Goal: Task Accomplishment & Management: Manage account settings

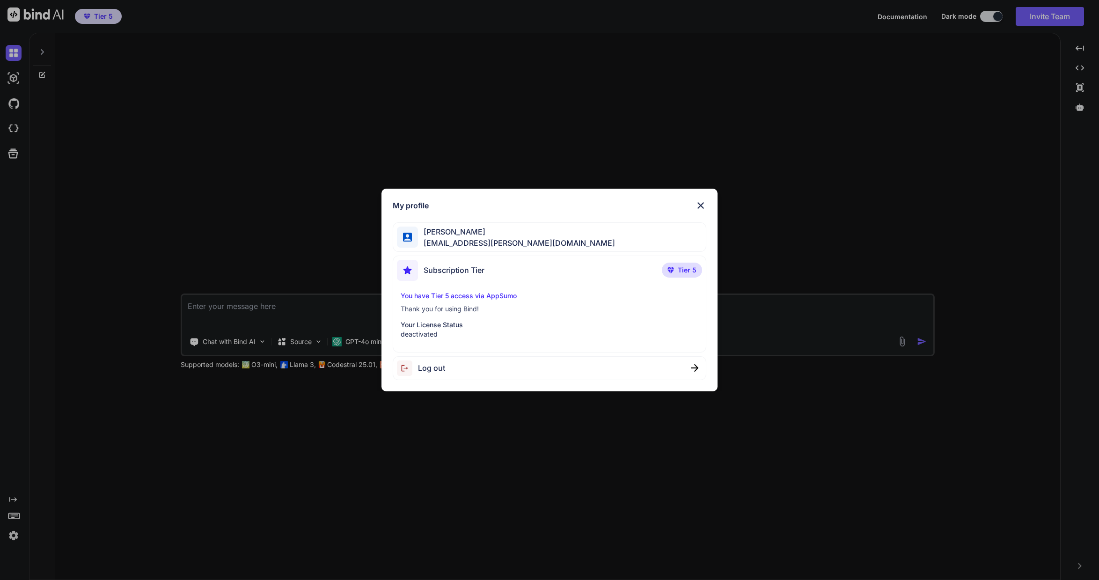
click at [704, 205] on img at bounding box center [700, 205] width 11 height 11
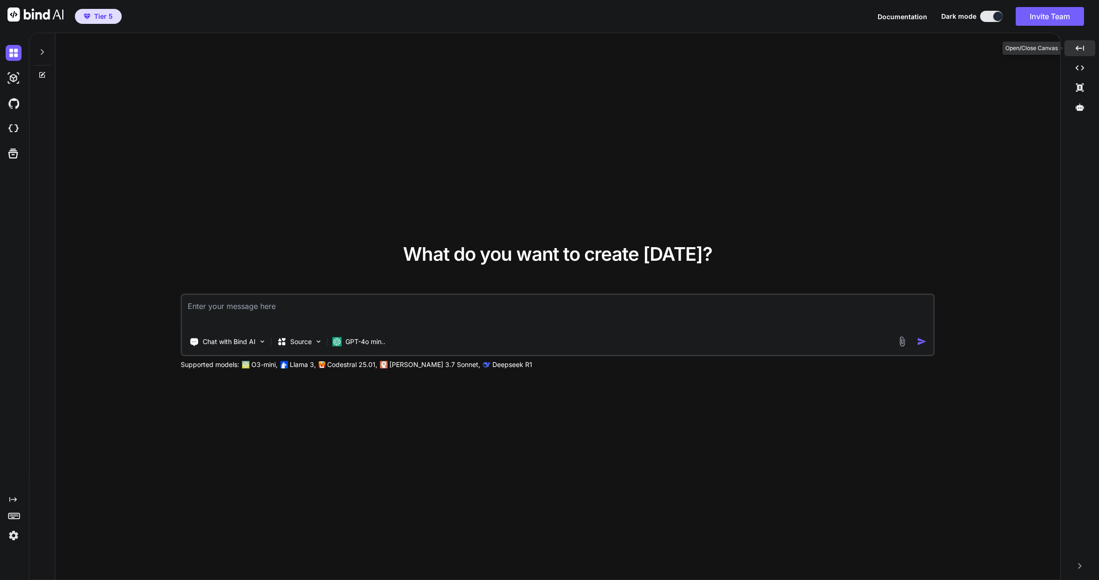
click at [1084, 49] on icon at bounding box center [1080, 47] width 8 height 5
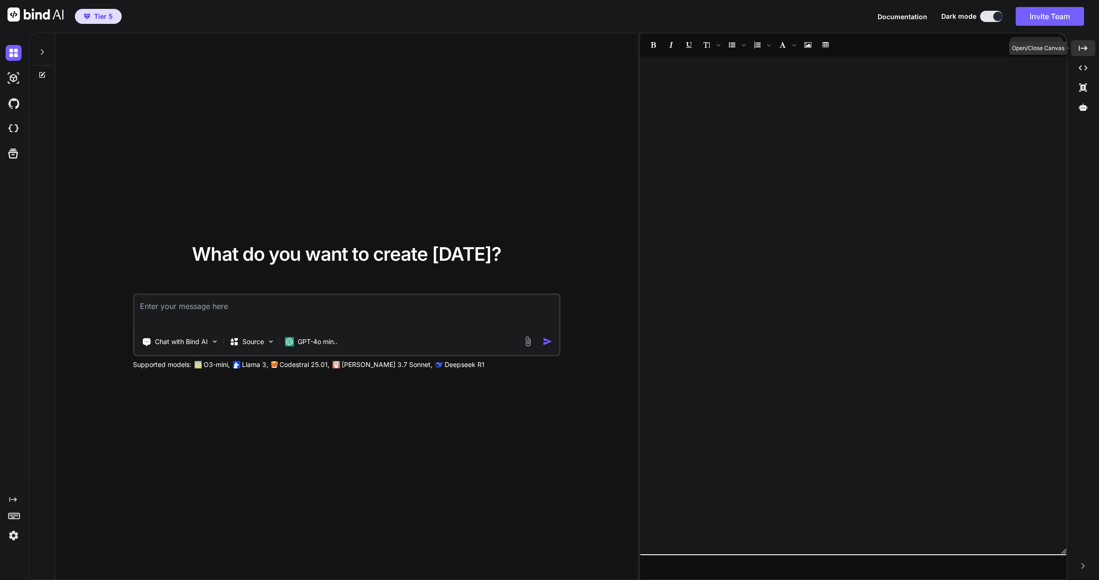
click at [1084, 49] on icon "Created with Pixso." at bounding box center [1083, 48] width 8 height 8
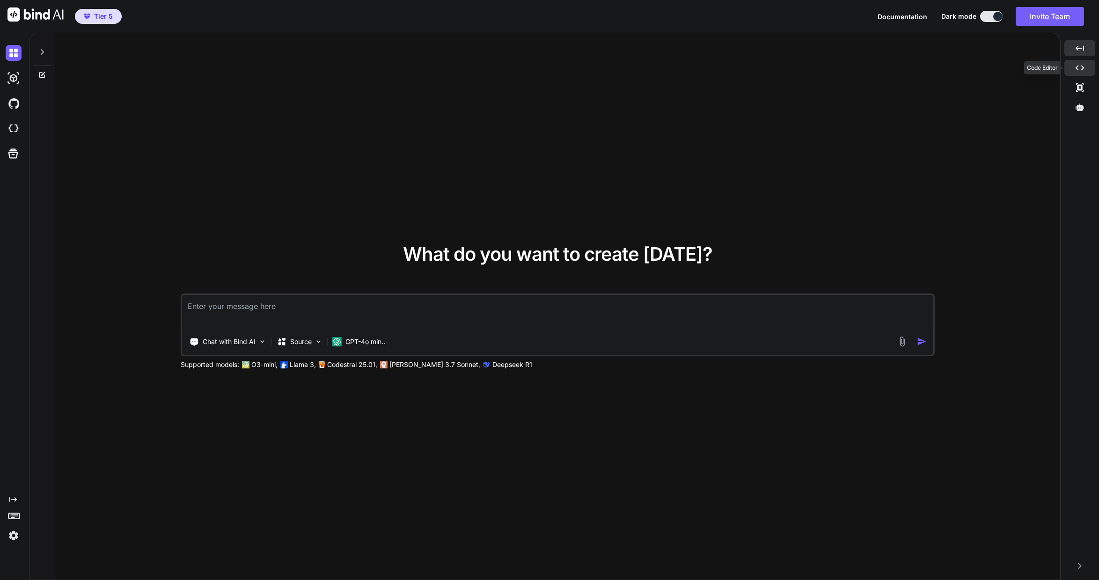
click at [1084, 64] on icon "Created with Pixso." at bounding box center [1080, 68] width 8 height 8
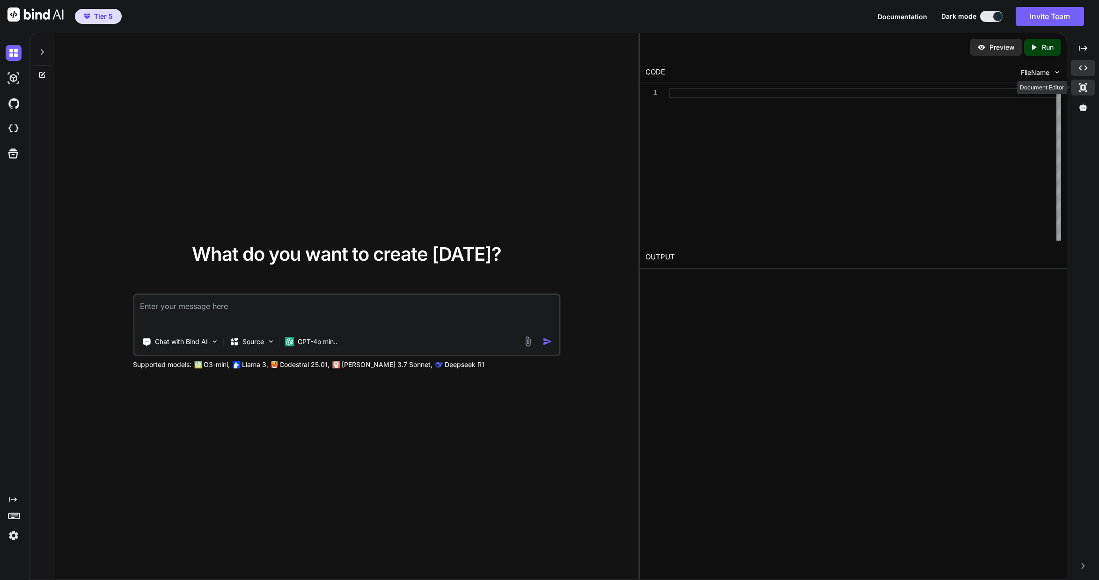
click at [1086, 85] on icon "Created with Pixso." at bounding box center [1083, 87] width 8 height 8
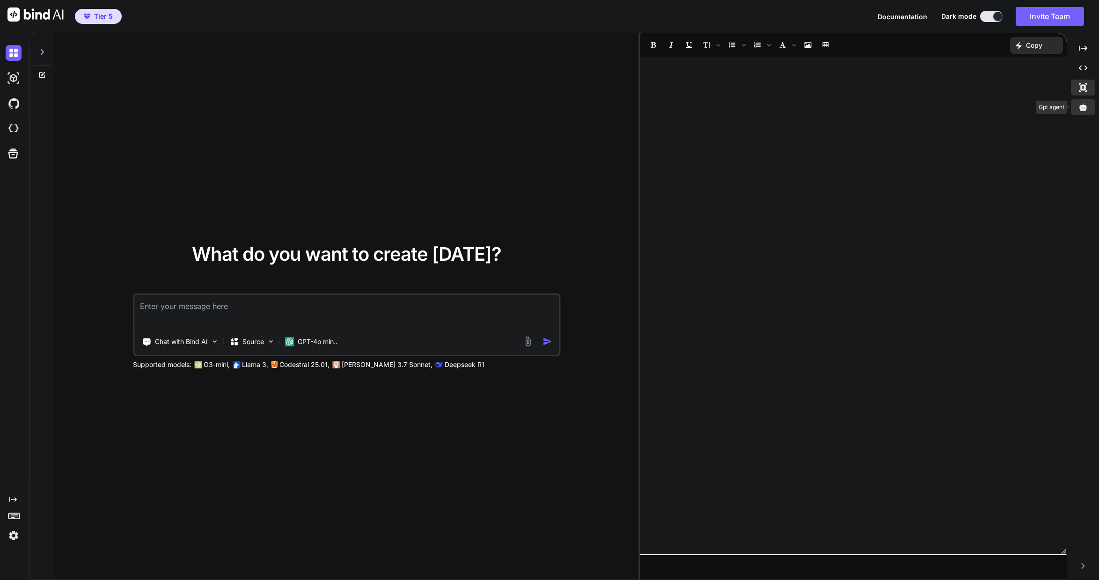
click at [1087, 108] on icon at bounding box center [1083, 106] width 8 height 7
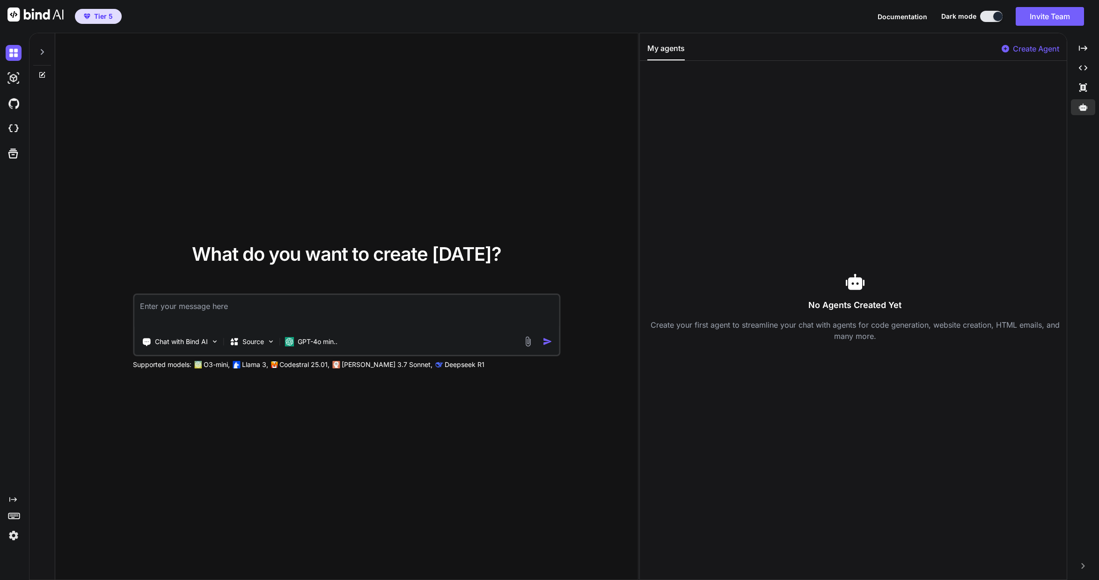
click at [908, 18] on span "Documentation" at bounding box center [903, 17] width 50 height 8
click at [18, 537] on img at bounding box center [14, 536] width 16 height 16
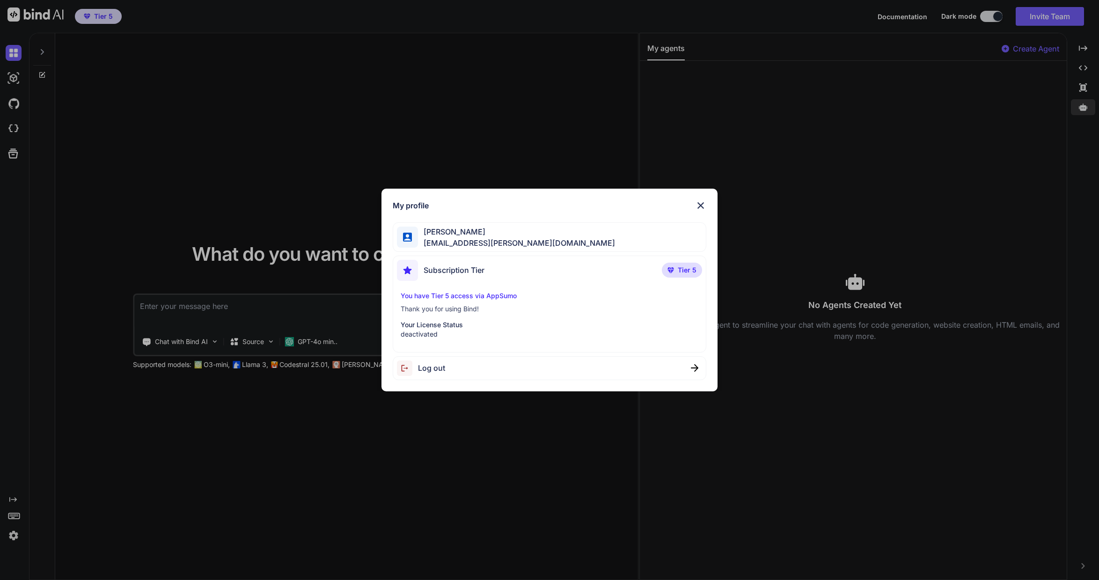
click at [686, 271] on span "Tier 5" at bounding box center [687, 269] width 19 height 9
click at [486, 296] on p "You have Tier 5 access via AppSumo" at bounding box center [549, 295] width 297 height 9
click at [471, 310] on p "Thank you for using Bind!" at bounding box center [549, 308] width 297 height 9
click at [438, 332] on p "deactivated" at bounding box center [549, 334] width 297 height 9
click at [703, 204] on img at bounding box center [700, 205] width 11 height 11
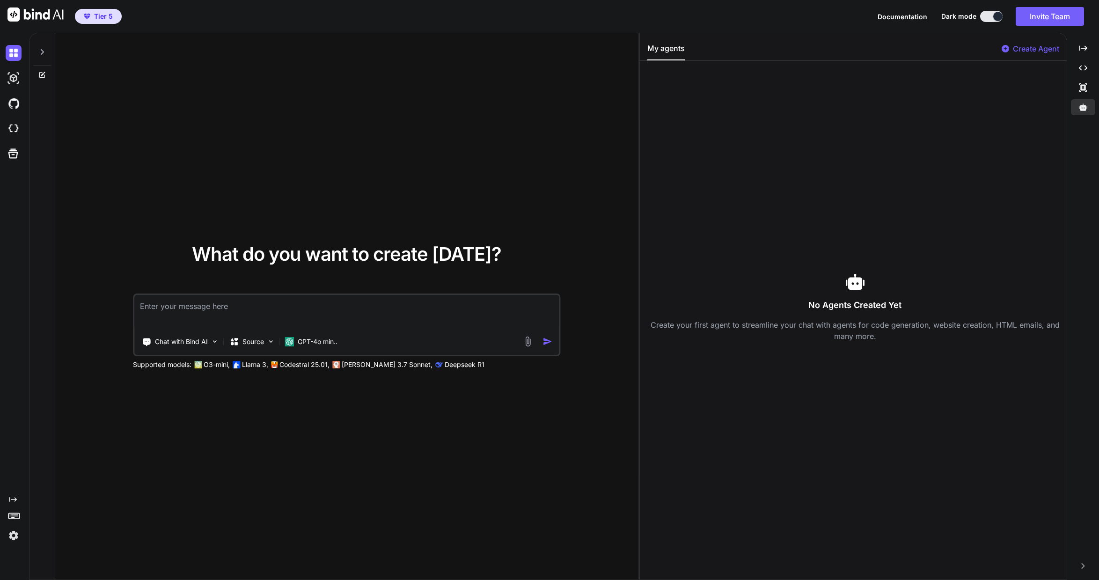
click at [6, 543] on img at bounding box center [14, 536] width 16 height 16
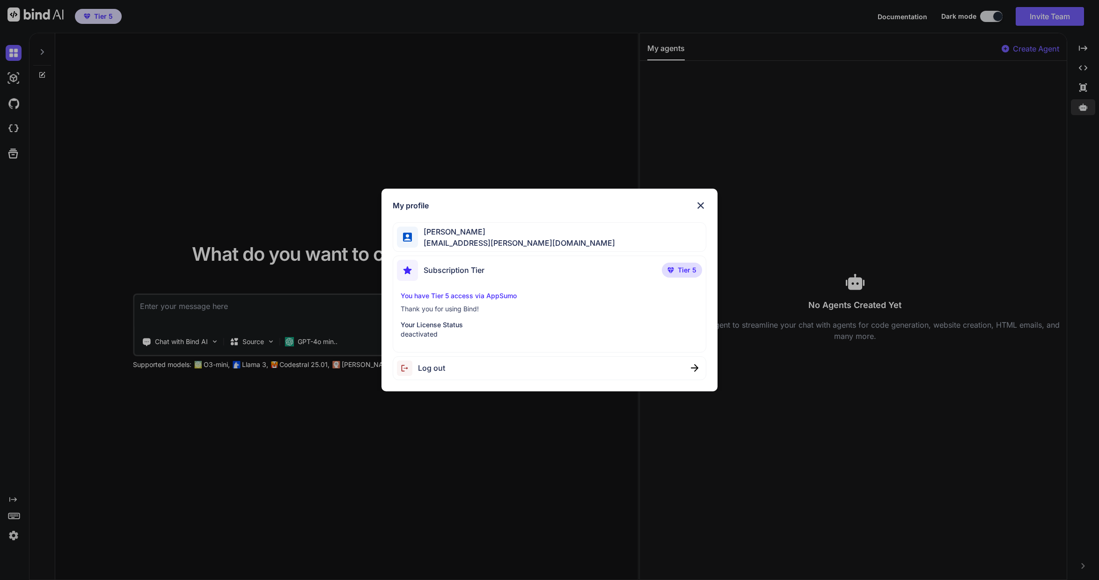
click at [456, 330] on p "deactivated" at bounding box center [549, 334] width 297 height 9
click at [705, 208] on img at bounding box center [700, 205] width 11 height 11
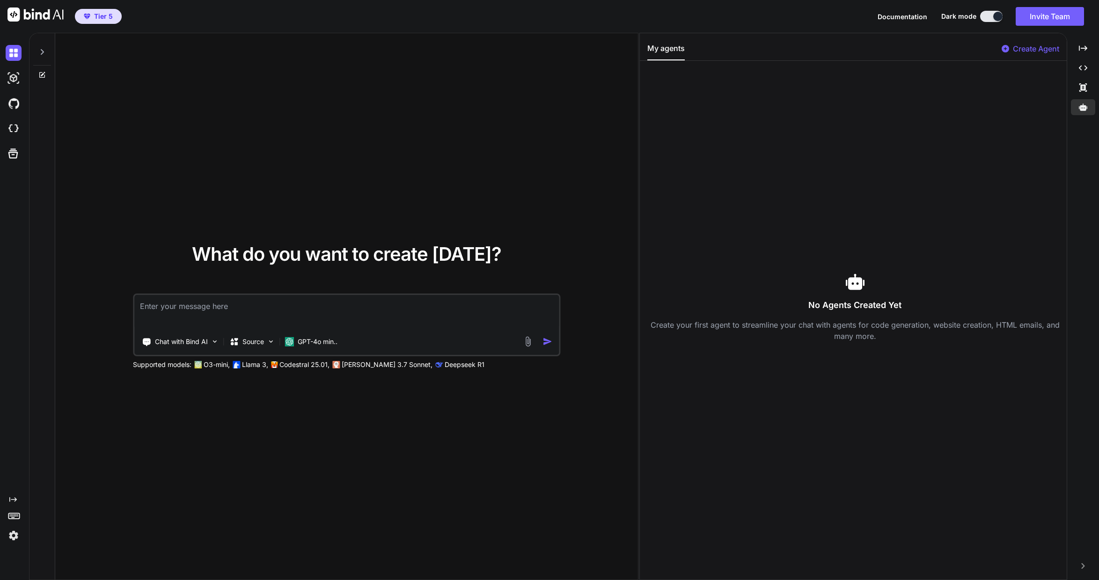
click at [12, 534] on img at bounding box center [14, 536] width 16 height 16
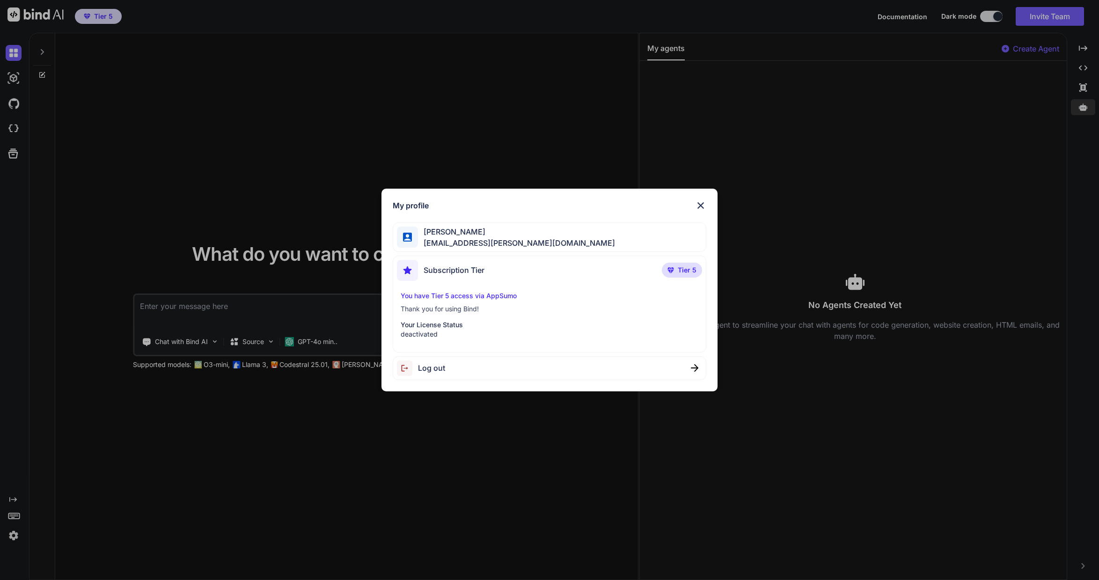
click at [700, 206] on img at bounding box center [700, 205] width 11 height 11
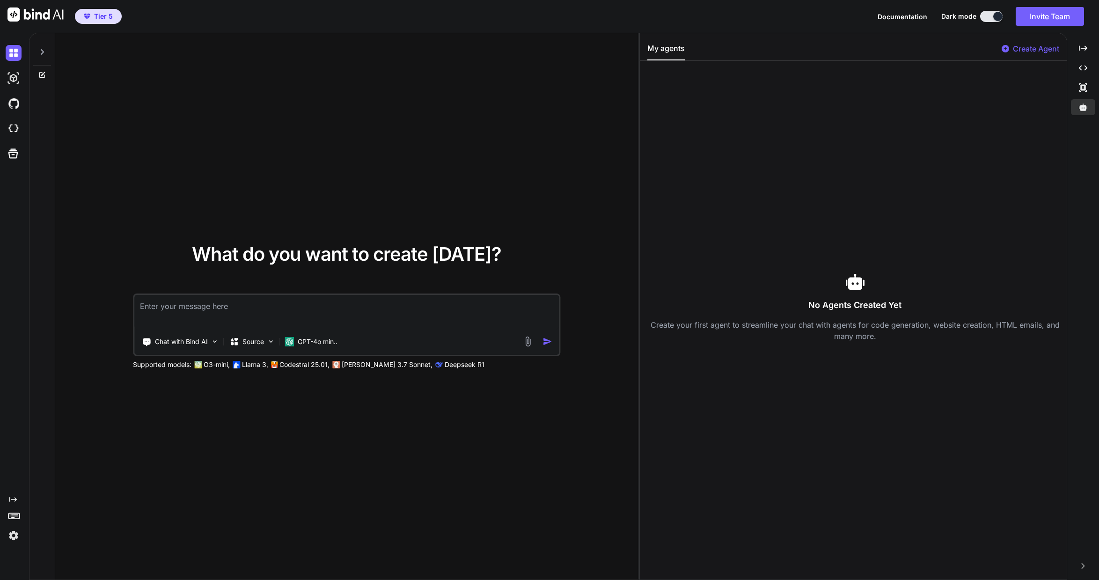
click at [387, 310] on textarea at bounding box center [346, 312] width 425 height 35
click at [17, 76] on img at bounding box center [14, 78] width 16 height 16
click at [99, 12] on span "Tier 5" at bounding box center [103, 16] width 19 height 9
click at [10, 111] on img at bounding box center [14, 104] width 16 height 16
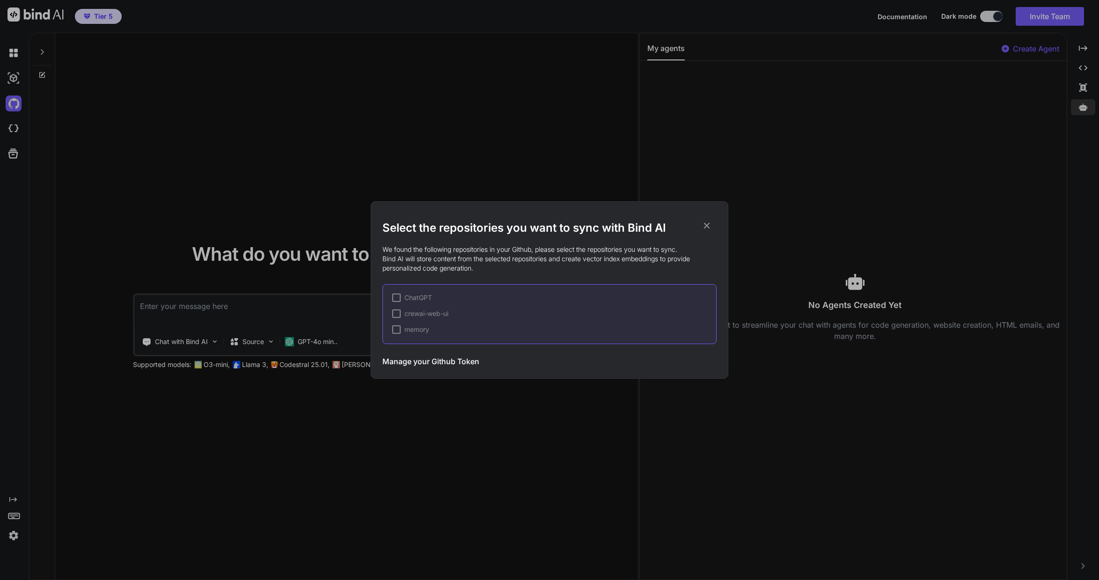
click at [470, 361] on h3 "Manage your Github Token" at bounding box center [431, 361] width 97 height 11
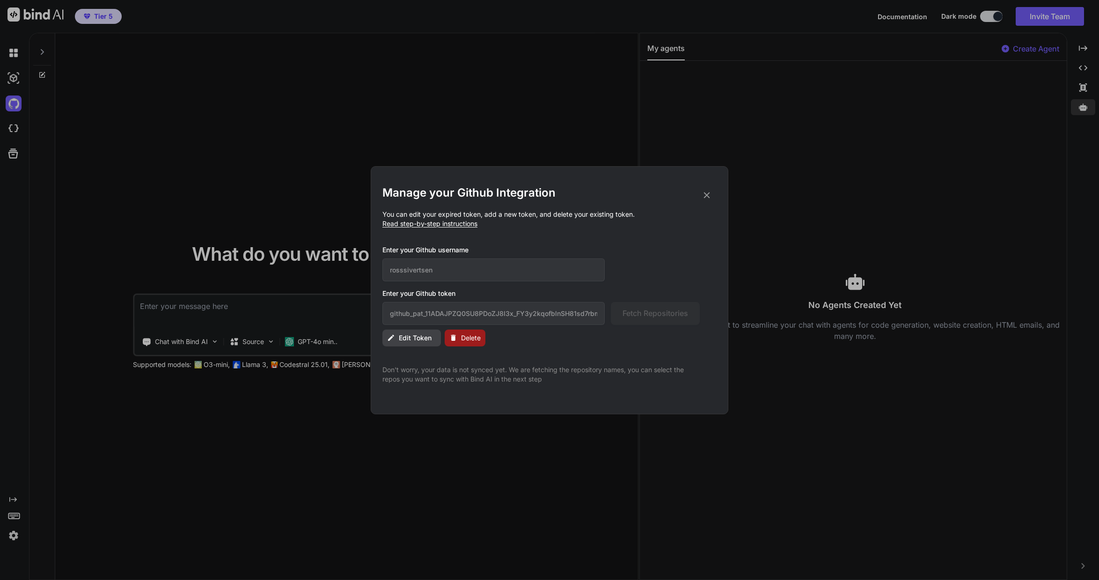
click at [411, 341] on span "Edit Token" at bounding box center [415, 337] width 33 height 9
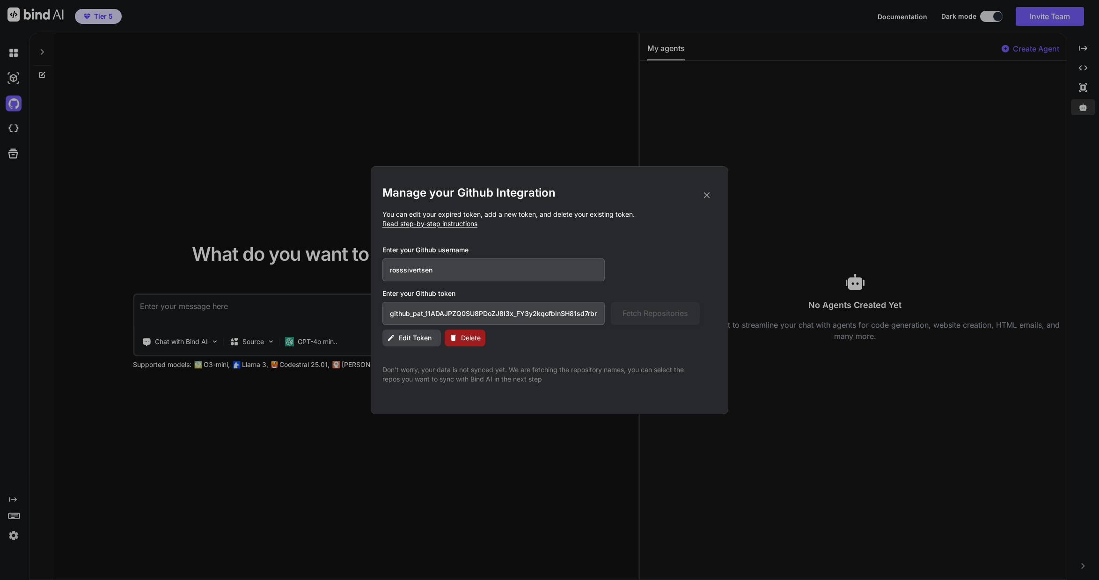
click at [588, 314] on input "github_pat_11ADAJPZQ0SU8PDoZJ8I3x_FY3y2kqofblnSH81sd7rbmvpfjAOr2L6mawKSwBXfqWT6…" at bounding box center [494, 313] width 222 height 23
type input "github_pat_11ADAJPZQ0SU8PDoZJ8I3x_FY3y2kqofblnSH81sd7rbmvpfjAOr2L6mawKSwBXfqWT6…"
click at [709, 200] on div "Manage your Github Integration You can edit your expired token, add a new token…" at bounding box center [550, 284] width 334 height 199
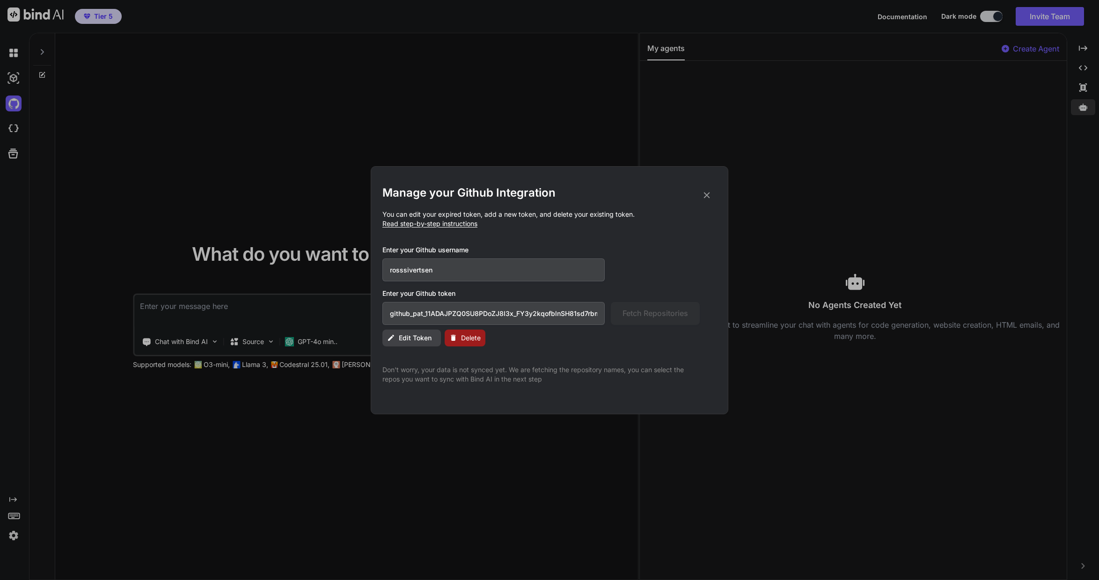
click at [708, 196] on icon at bounding box center [707, 195] width 6 height 6
